Goal: Task Accomplishment & Management: Manage account settings

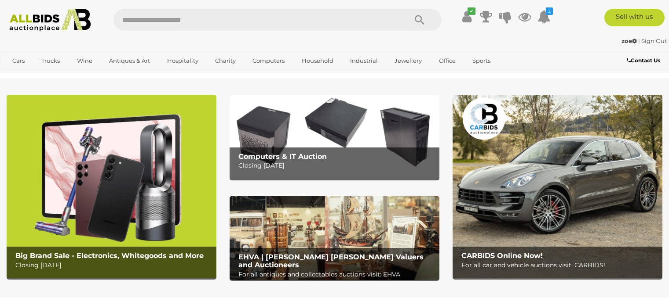
scroll to position [791, 0]
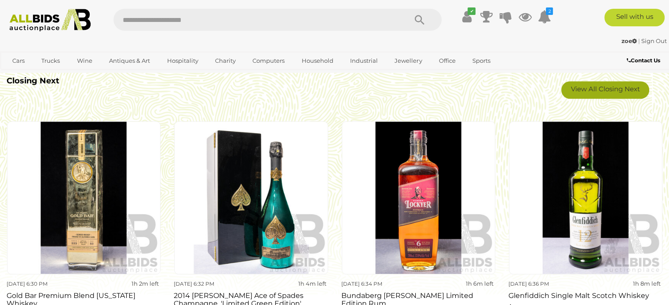
click at [589, 87] on link "View All Closing Next" at bounding box center [605, 90] width 88 height 18
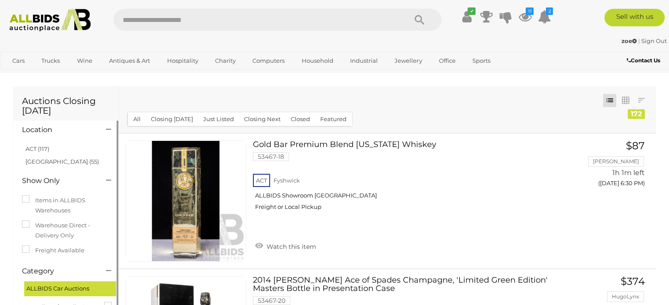
click at [43, 152] on link "ACT (117)" at bounding box center [37, 148] width 24 height 7
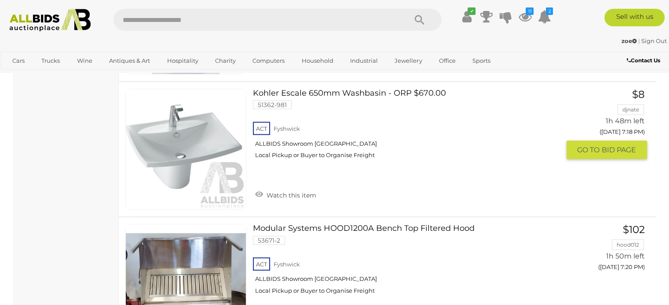
scroll to position [5187, 0]
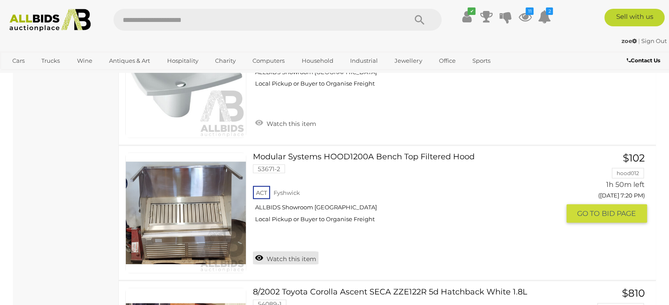
click at [298, 252] on link "Watch this item" at bounding box center [285, 258] width 65 height 13
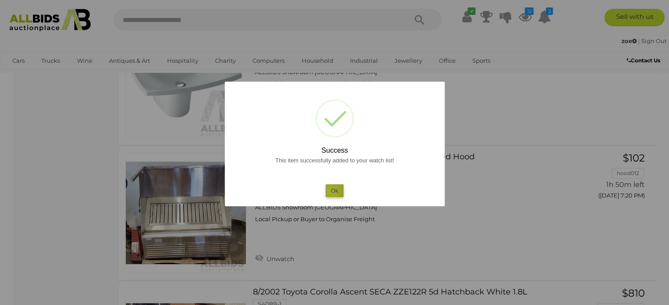
click at [331, 192] on button "Ok" at bounding box center [334, 191] width 18 height 13
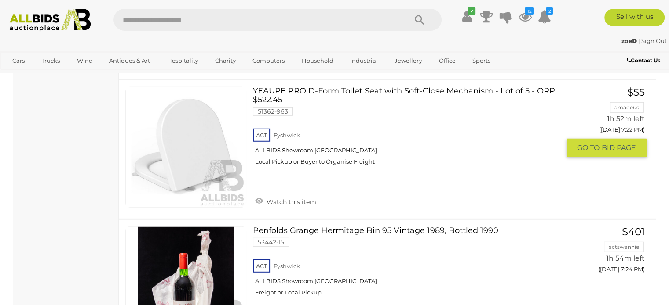
scroll to position [5846, 0]
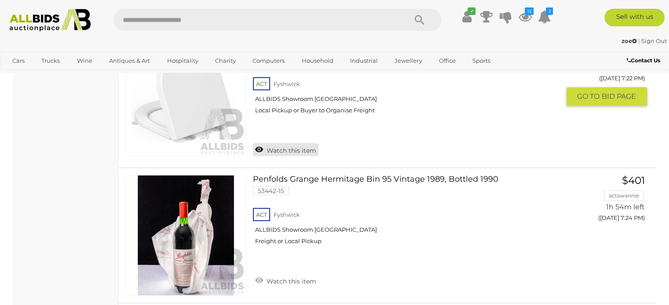
click at [283, 143] on link "Watch this item" at bounding box center [285, 149] width 65 height 13
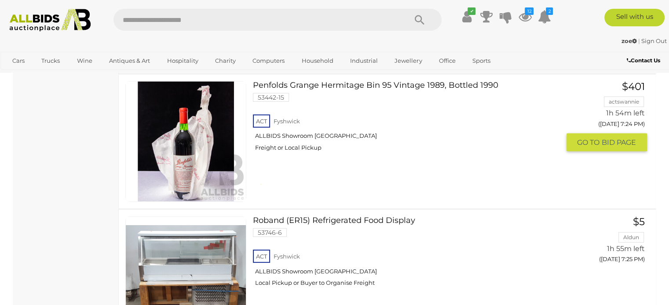
scroll to position [5934, 0]
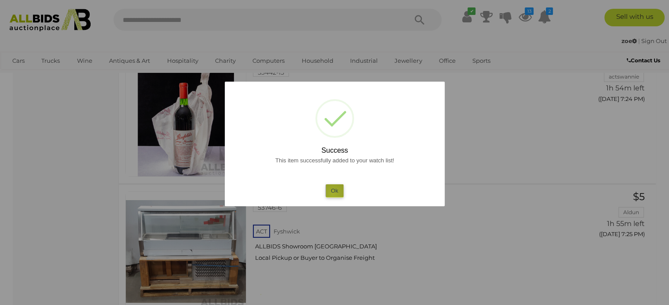
click at [333, 194] on button "Ok" at bounding box center [334, 191] width 18 height 13
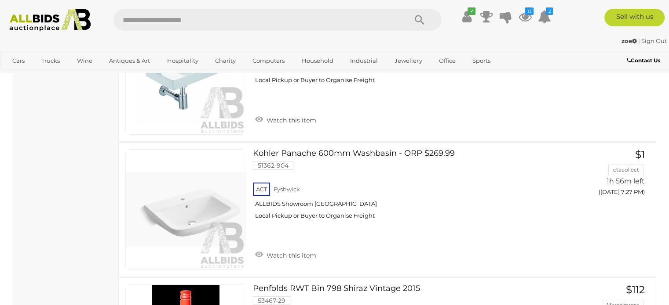
scroll to position [6769, 0]
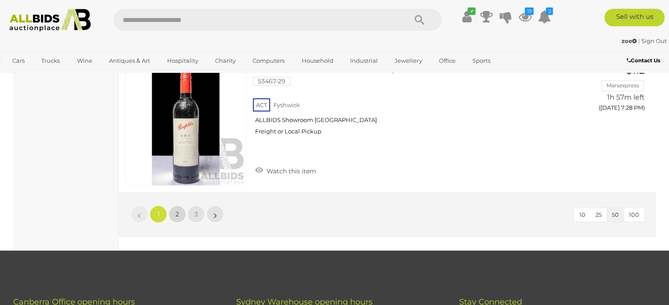
click at [177, 211] on span "2" at bounding box center [177, 215] width 4 height 8
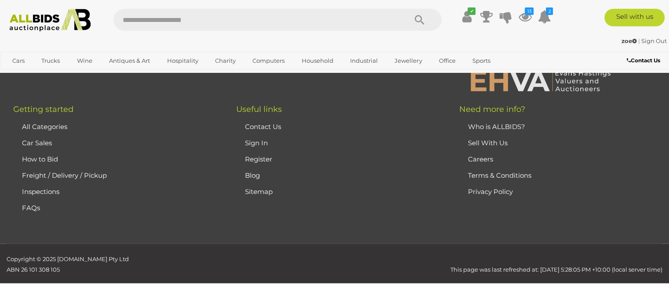
scroll to position [45, 0]
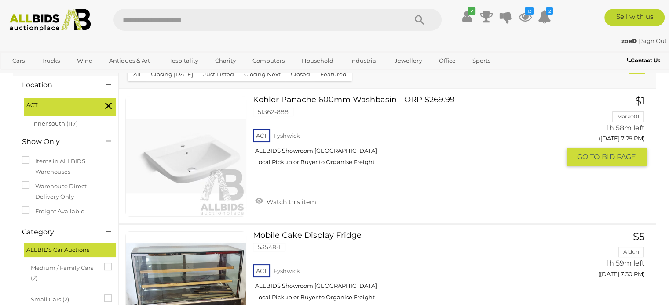
scroll to position [133, 0]
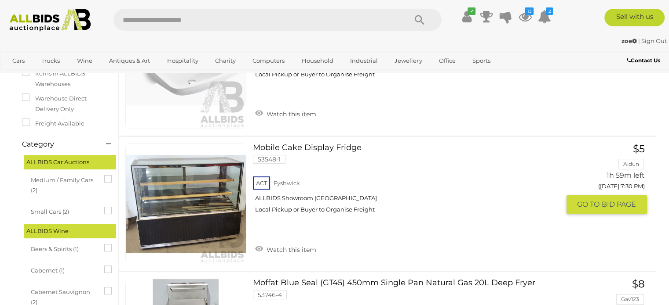
click at [290, 248] on link "Watch this item" at bounding box center [285, 249] width 65 height 13
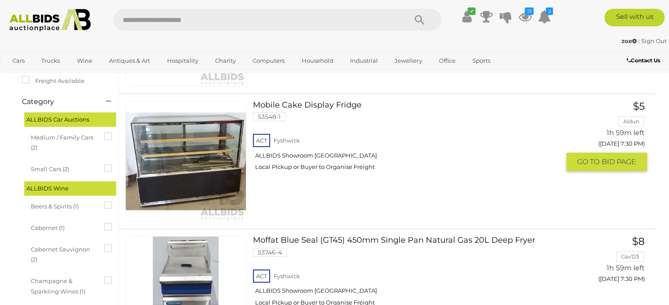
scroll to position [221, 0]
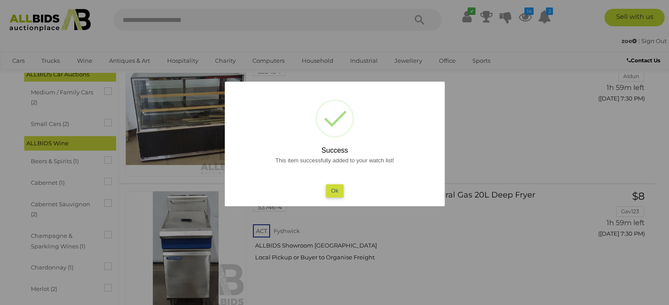
drag, startPoint x: 333, startPoint y: 195, endPoint x: 455, endPoint y: 151, distance: 129.9
click at [334, 195] on button "Ok" at bounding box center [334, 191] width 18 height 13
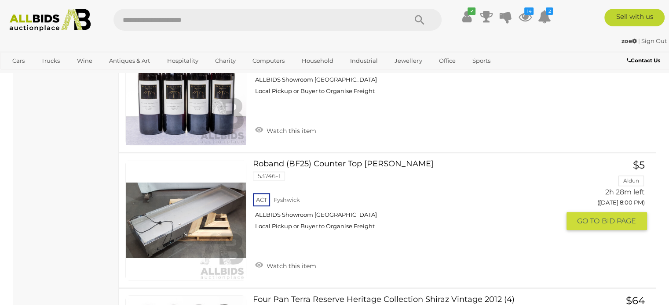
scroll to position [4133, 0]
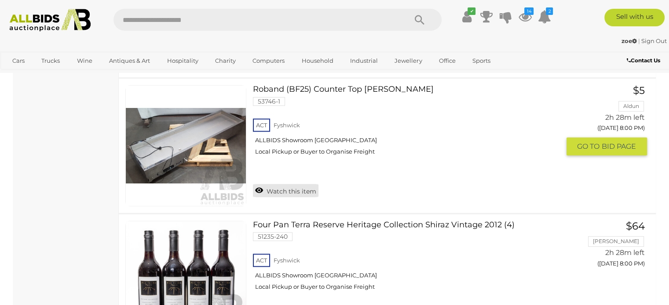
click at [291, 185] on link "Watch this item" at bounding box center [285, 190] width 65 height 13
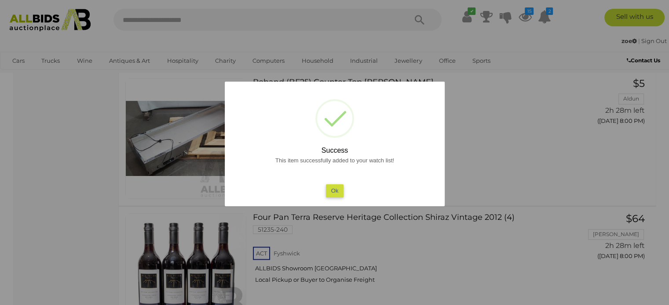
click at [334, 193] on button "Ok" at bounding box center [334, 191] width 18 height 13
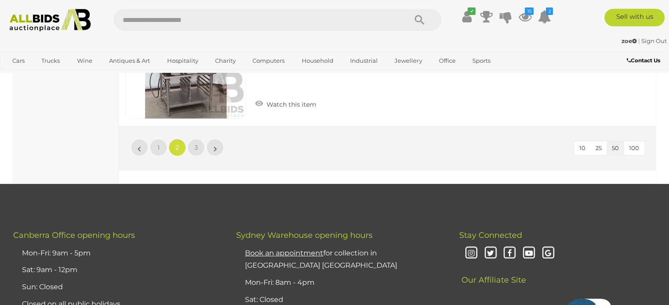
scroll to position [6726, 0]
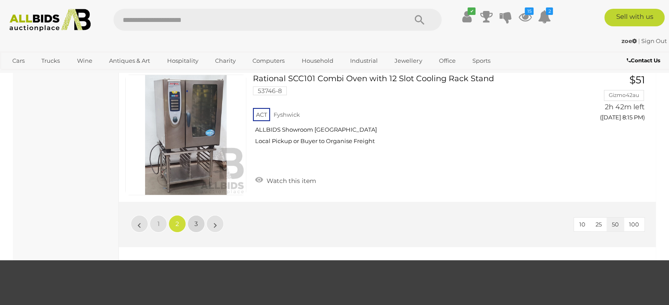
click at [194, 220] on span "3" at bounding box center [196, 224] width 4 height 8
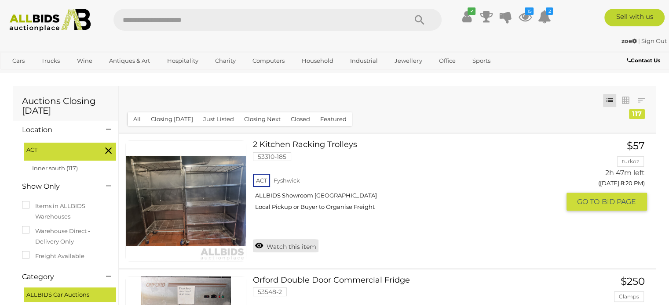
click at [300, 247] on link "Watch this item" at bounding box center [285, 246] width 65 height 13
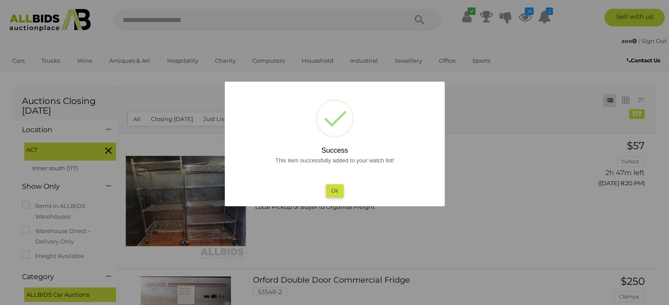
click at [331, 197] on div "? ! i Success This item successfully added to your watch list! Ok OK Cancel ×" at bounding box center [335, 144] width 220 height 125
click at [333, 188] on button "Ok" at bounding box center [334, 191] width 18 height 13
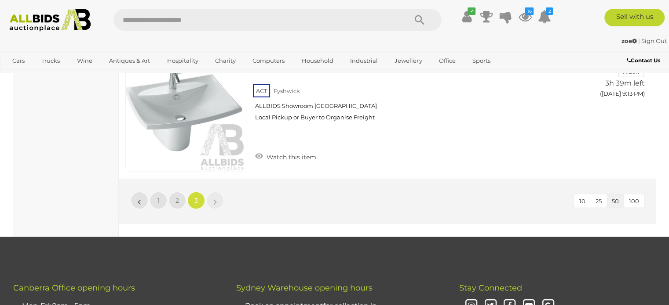
scroll to position [2286, 0]
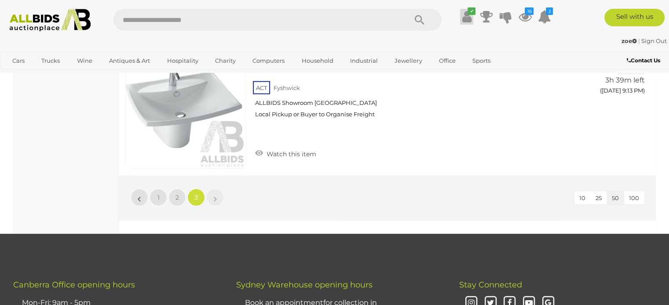
click at [468, 24] on icon at bounding box center [466, 17] width 9 height 16
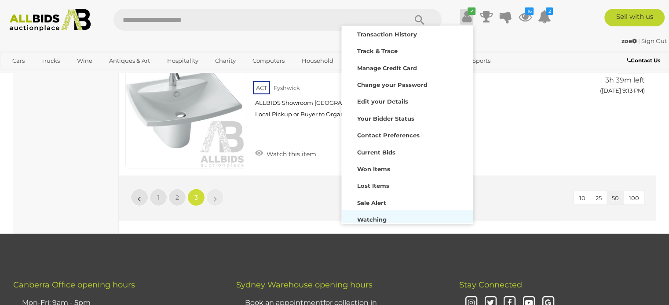
scroll to position [42, 0]
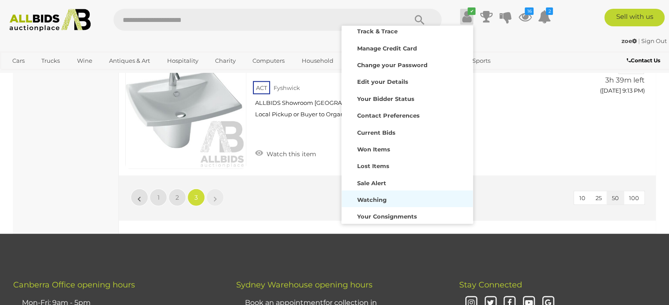
click at [373, 200] on strong "Watching" at bounding box center [371, 199] width 29 height 7
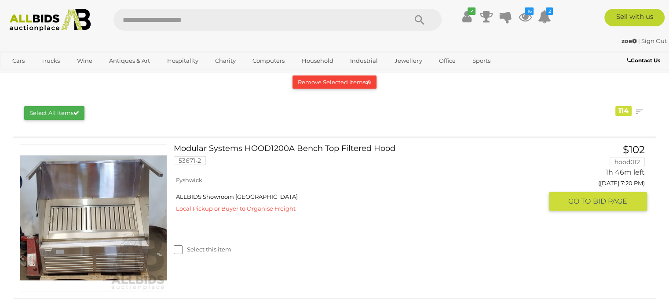
scroll to position [132, 0]
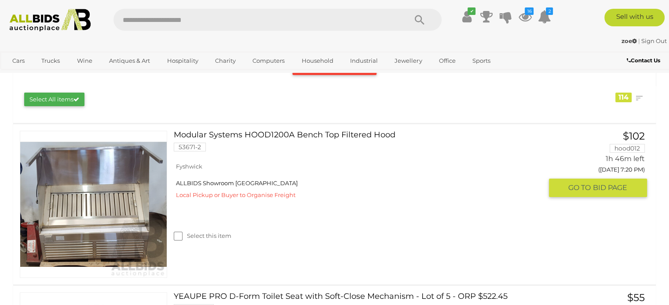
click at [125, 233] on img at bounding box center [93, 204] width 146 height 146
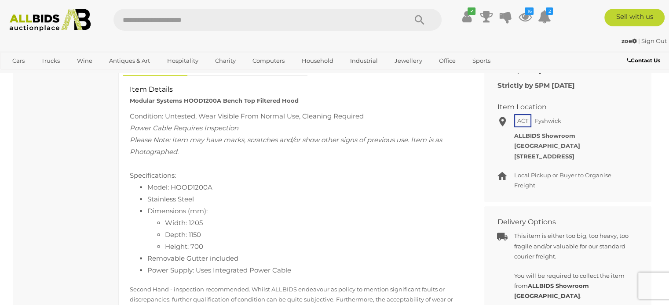
scroll to position [396, 0]
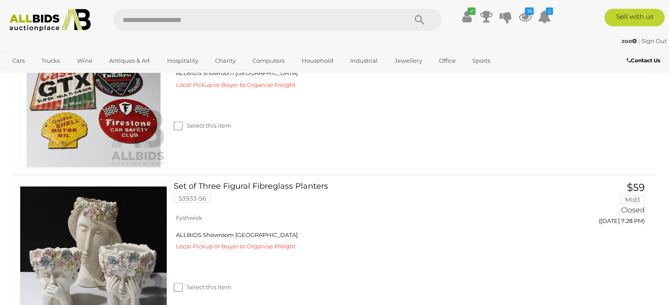
scroll to position [2759, 0]
